Goal: Task Accomplishment & Management: Complete application form

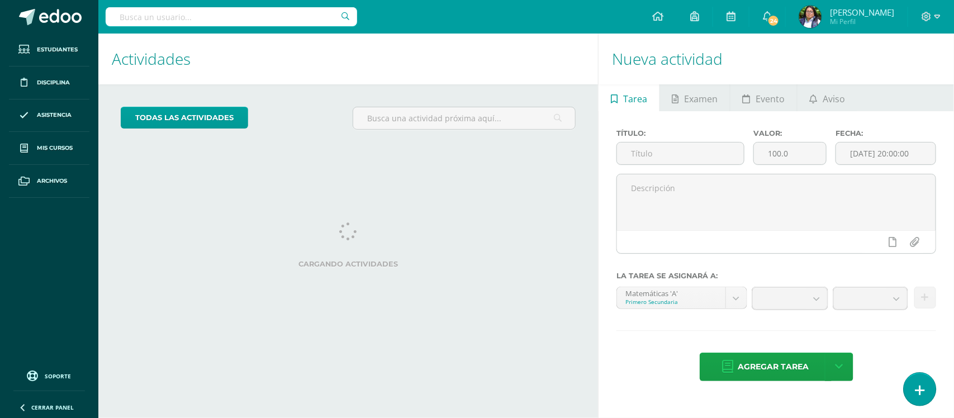
click at [914, 386] on link at bounding box center [920, 389] width 32 height 32
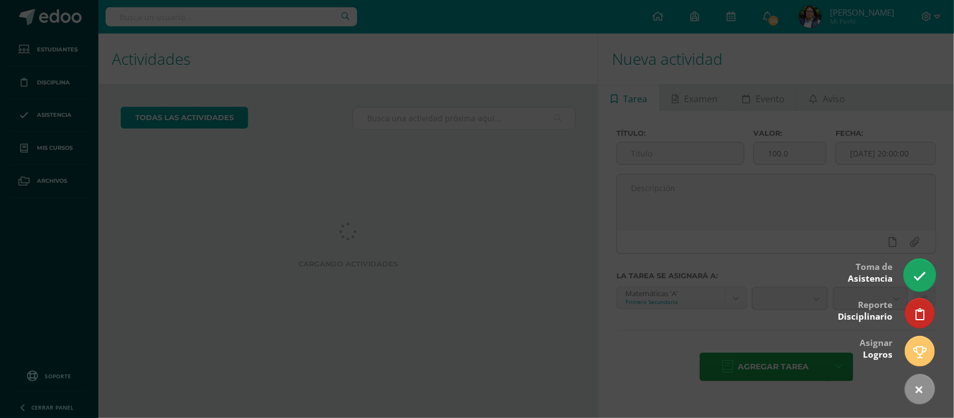
click at [920, 276] on icon at bounding box center [919, 276] width 13 height 13
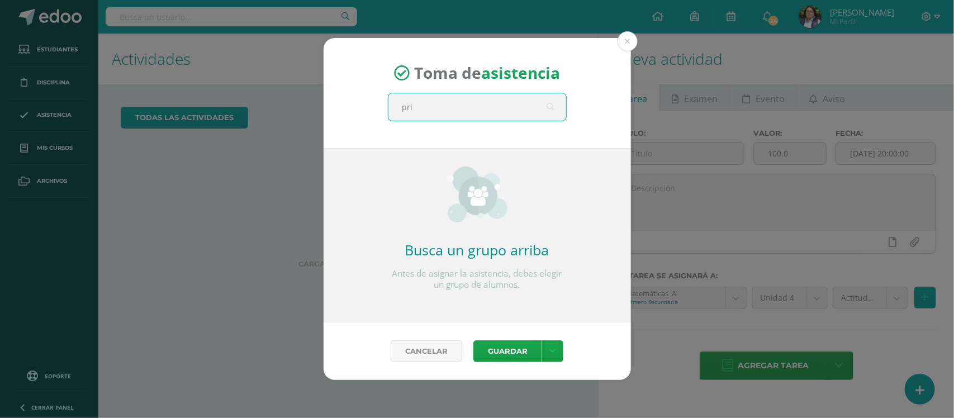
type input "prim"
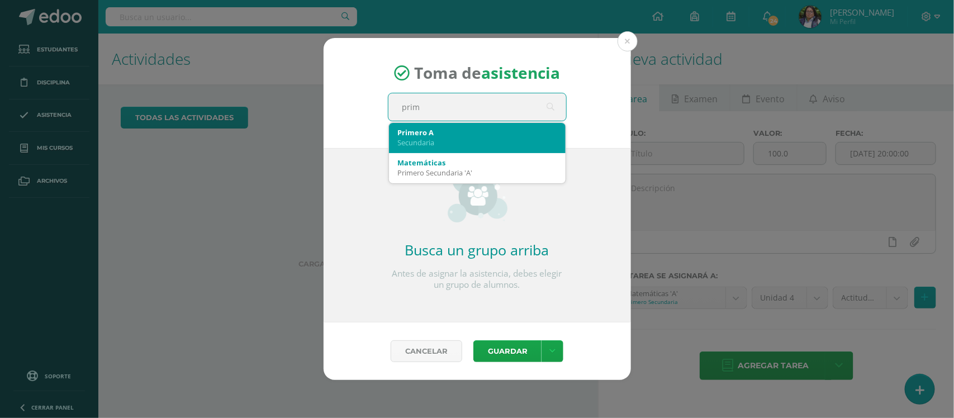
click at [487, 137] on div "Secundaria" at bounding box center [477, 142] width 159 height 10
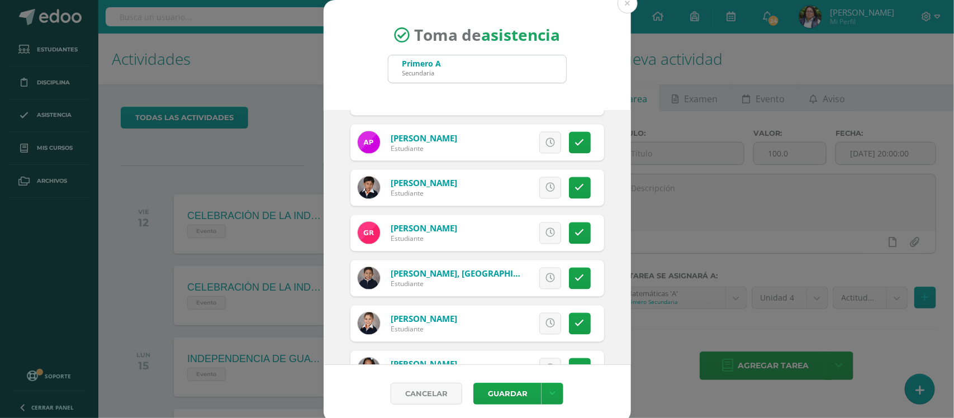
scroll to position [908, 0]
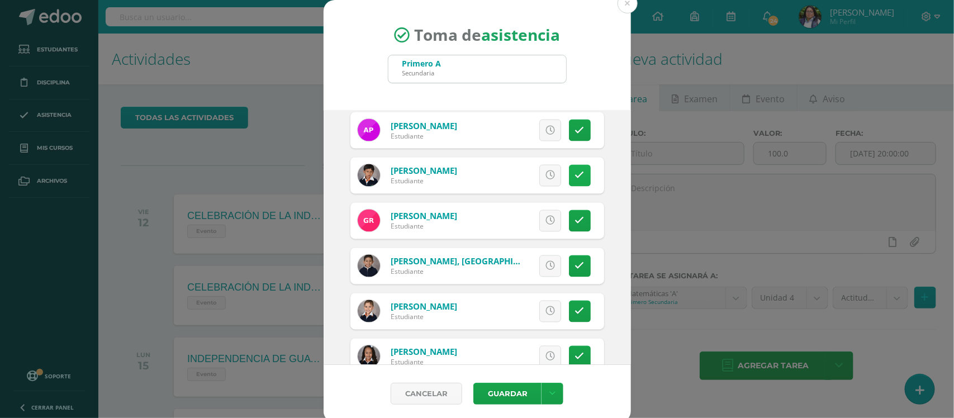
click at [569, 182] on link at bounding box center [580, 176] width 22 height 22
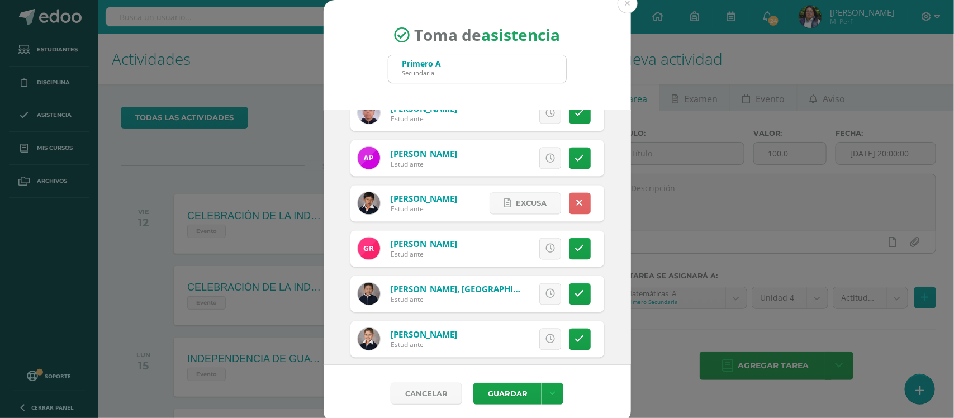
scroll to position [982, 0]
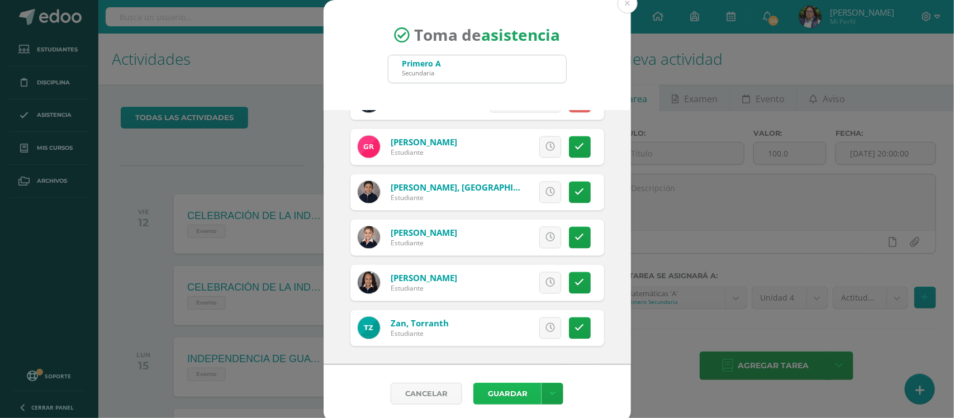
click at [498, 397] on button "Guardar" at bounding box center [507, 394] width 68 height 22
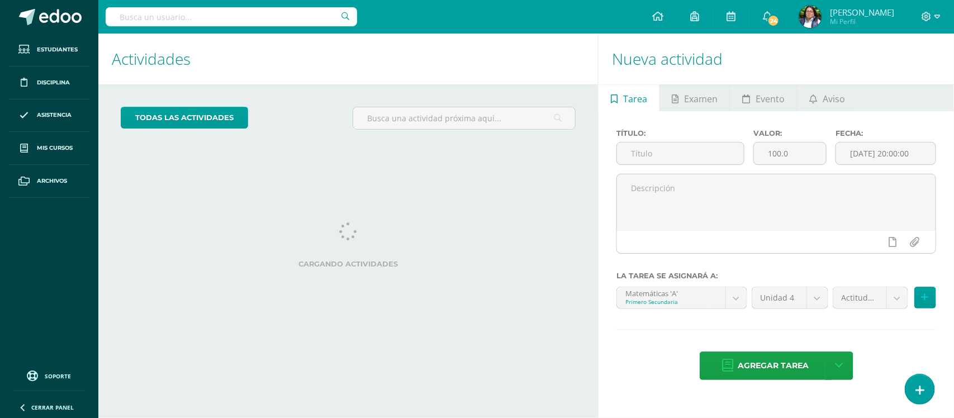
click at [939, 384] on div "Título: Valor: 100.0 Fecha: 2025-09-11 20:00:00 La tarea se asignará a: Matemát…" at bounding box center [776, 255] width 355 height 289
click at [929, 386] on link at bounding box center [920, 389] width 32 height 32
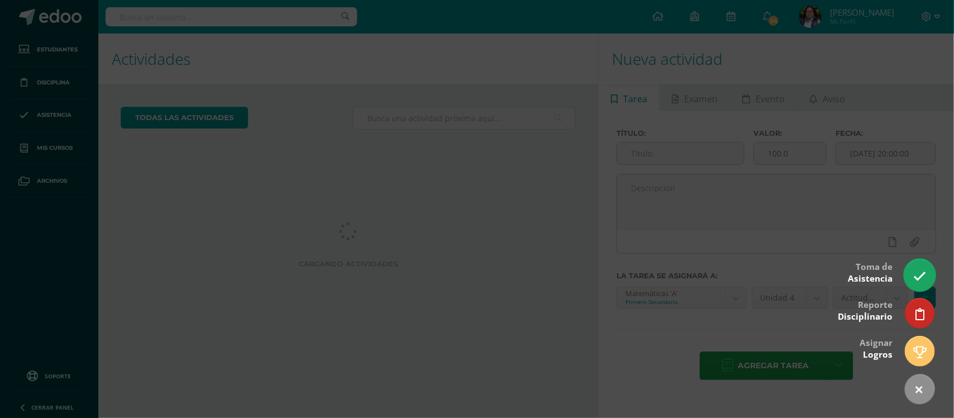
click at [920, 271] on icon at bounding box center [919, 276] width 13 height 13
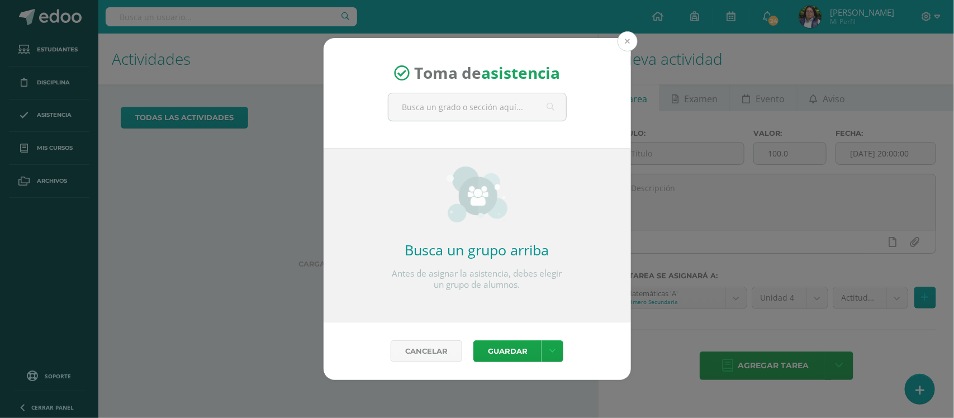
click at [629, 34] on button at bounding box center [628, 41] width 20 height 20
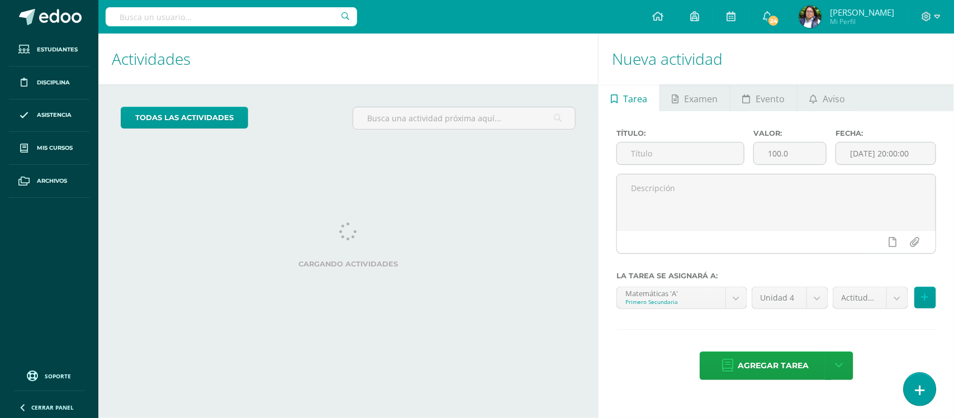
click at [925, 384] on link at bounding box center [920, 389] width 32 height 32
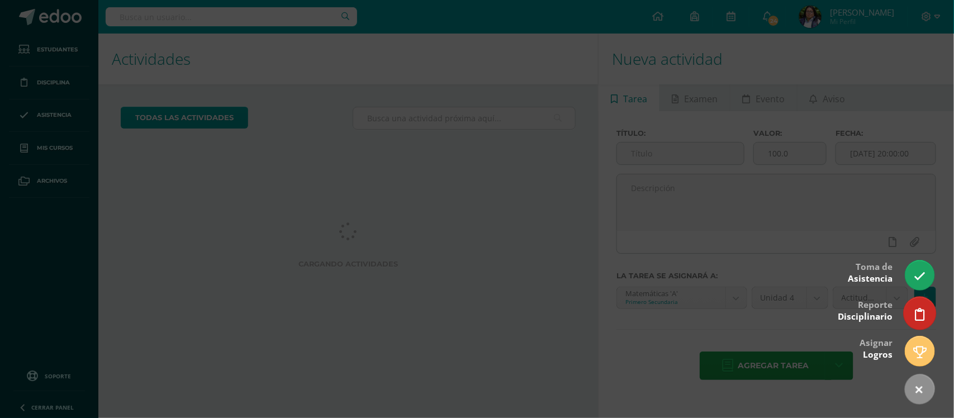
click at [913, 321] on link at bounding box center [920, 313] width 32 height 32
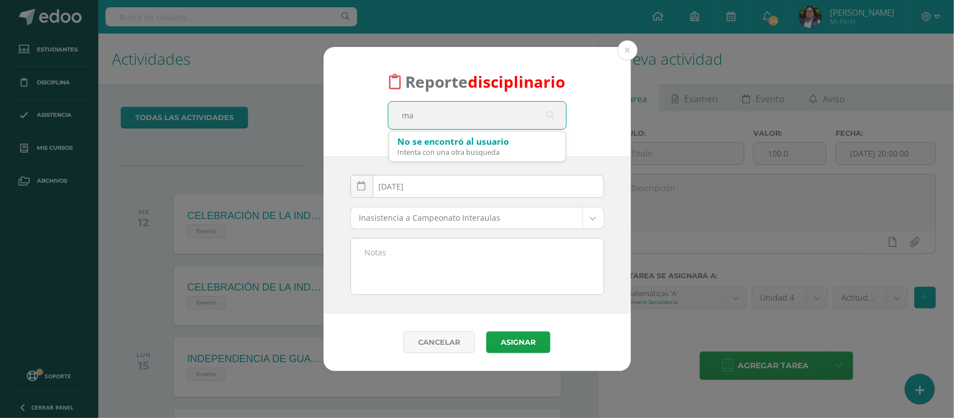
type input "m"
type input "fabian"
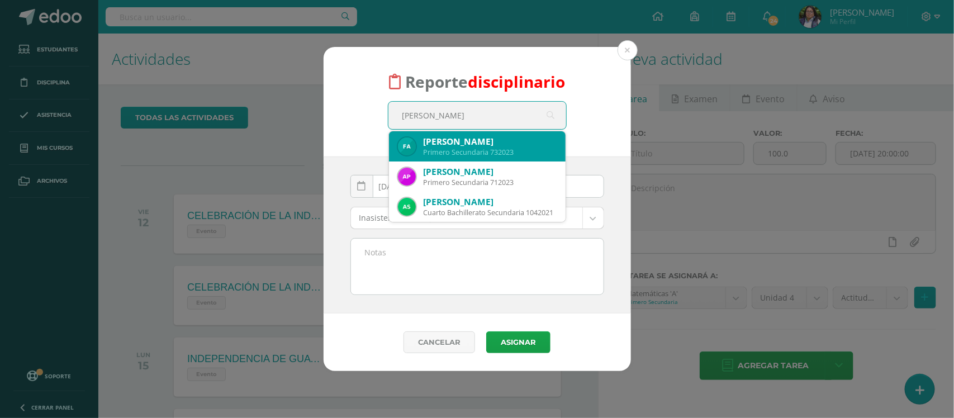
click at [435, 141] on div "Fabian André Ardón Vassaux" at bounding box center [490, 142] width 133 height 12
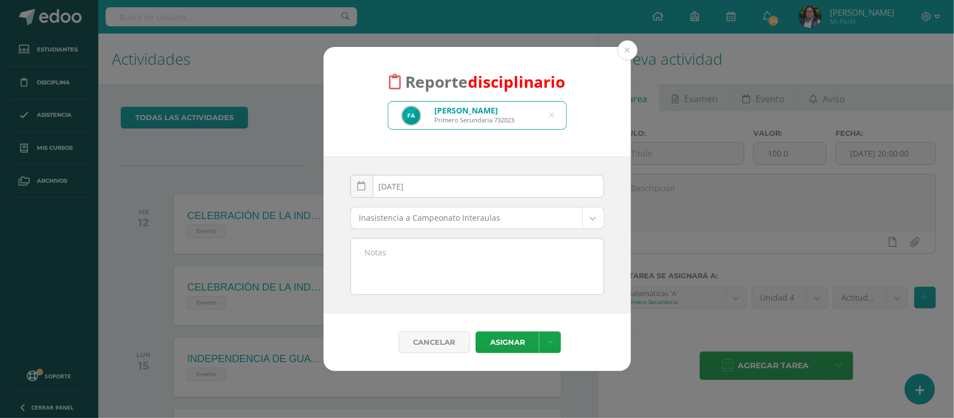
click at [397, 225] on body "Reporte disciplinario Fabian André Ardón Vassaux Primero Secundaria 732023 fabi…" at bounding box center [477, 209] width 954 height 418
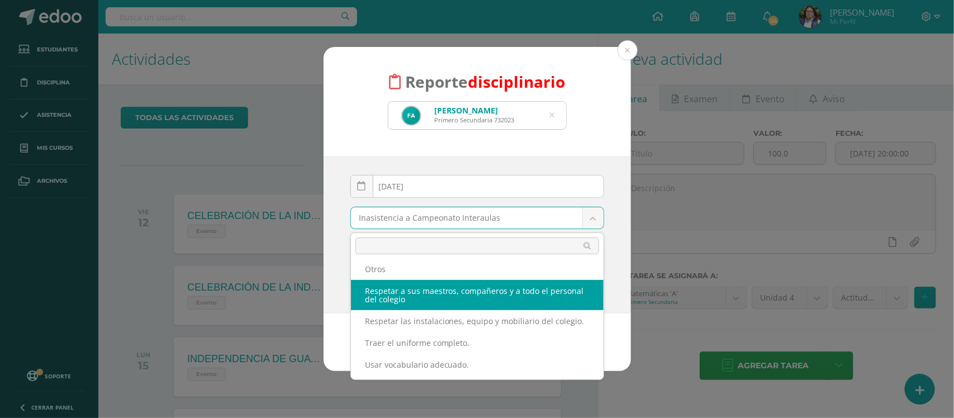
scroll to position [309, 0]
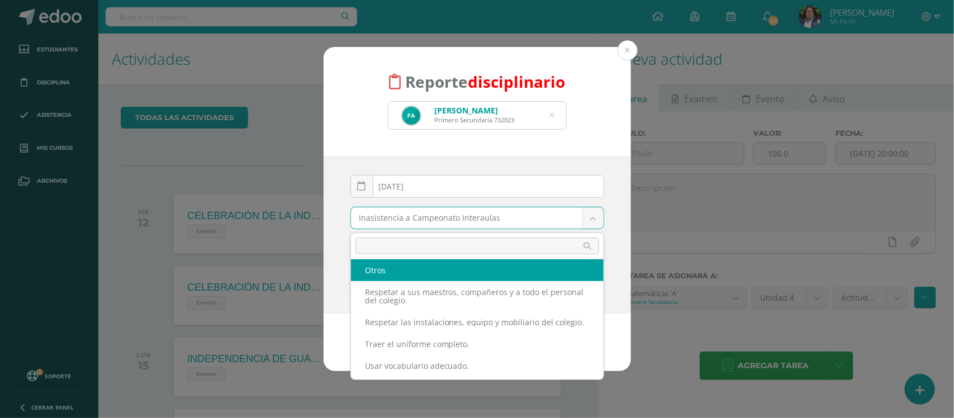
select select "1"
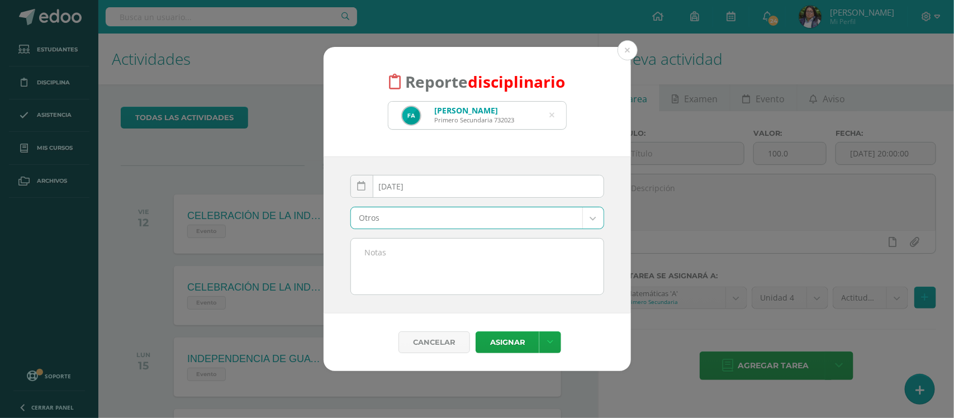
click at [384, 277] on textarea at bounding box center [477, 267] width 253 height 56
click at [481, 258] on textarea "Olvidar su cuaderno de mátemáticas en repetidas ocasiones." at bounding box center [477, 267] width 253 height 56
click at [0, 0] on lt-span "m a temáticas" at bounding box center [0, 0] width 0 height 0
click at [442, 249] on textarea "Olvidar su cuaderno de matemáticas en repetidas ocasiones." at bounding box center [477, 267] width 253 height 56
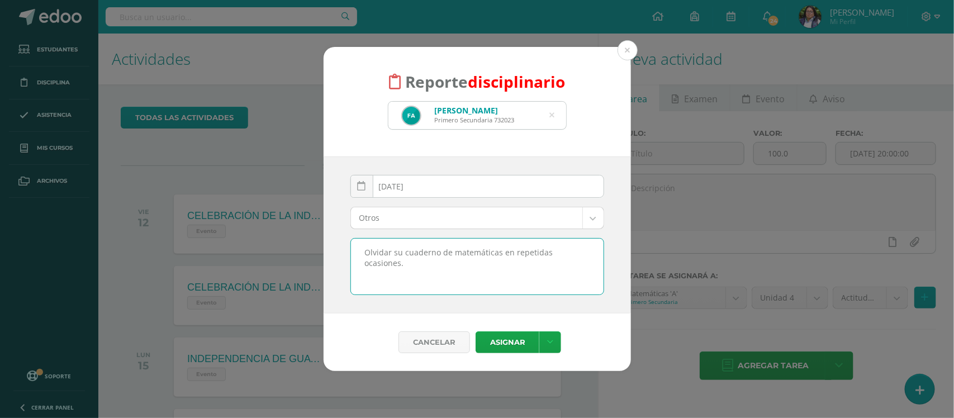
click at [442, 249] on textarea "Olvidar su cuaderno de matemáticas en repetidas ocasiones." at bounding box center [477, 267] width 253 height 56
type textarea "Olvidar su cuaderno de matemáticas en repetidas ocasiones."
click at [487, 345] on button "Asignar" at bounding box center [508, 342] width 64 height 22
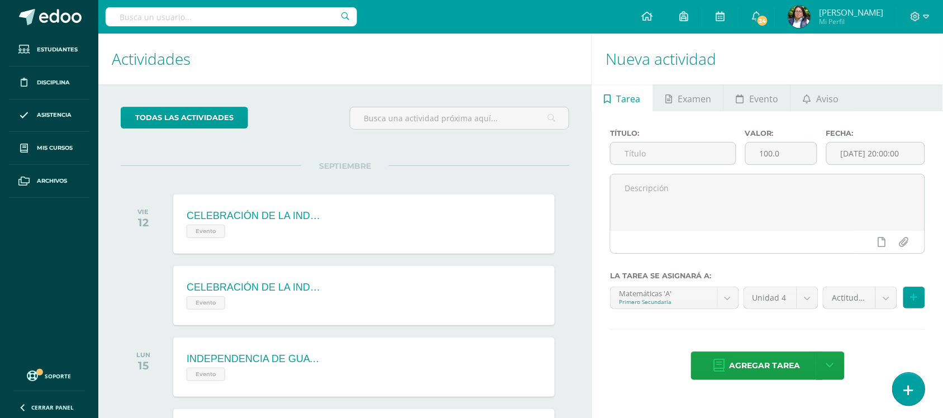
click at [912, 387] on icon at bounding box center [909, 390] width 10 height 13
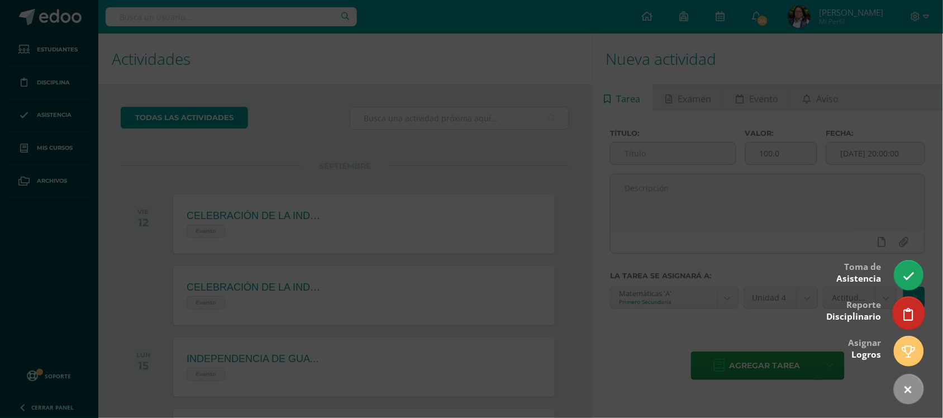
click at [912, 319] on icon at bounding box center [909, 314] width 10 height 13
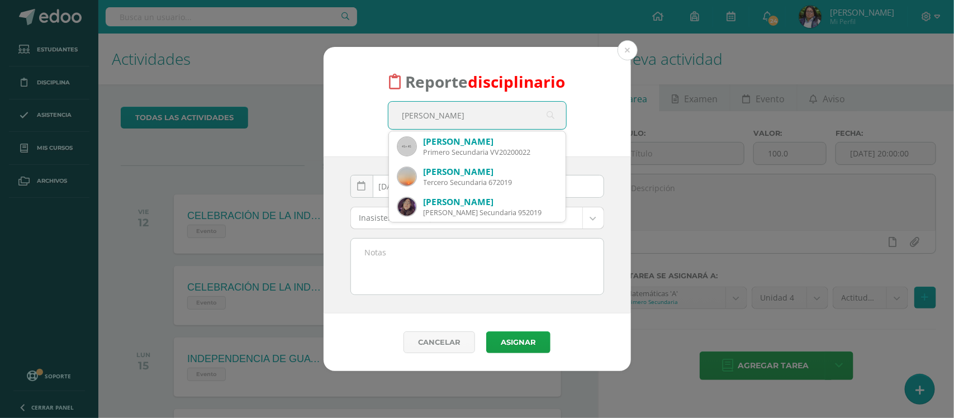
type input "camila"
